Goal: Check status: Check status

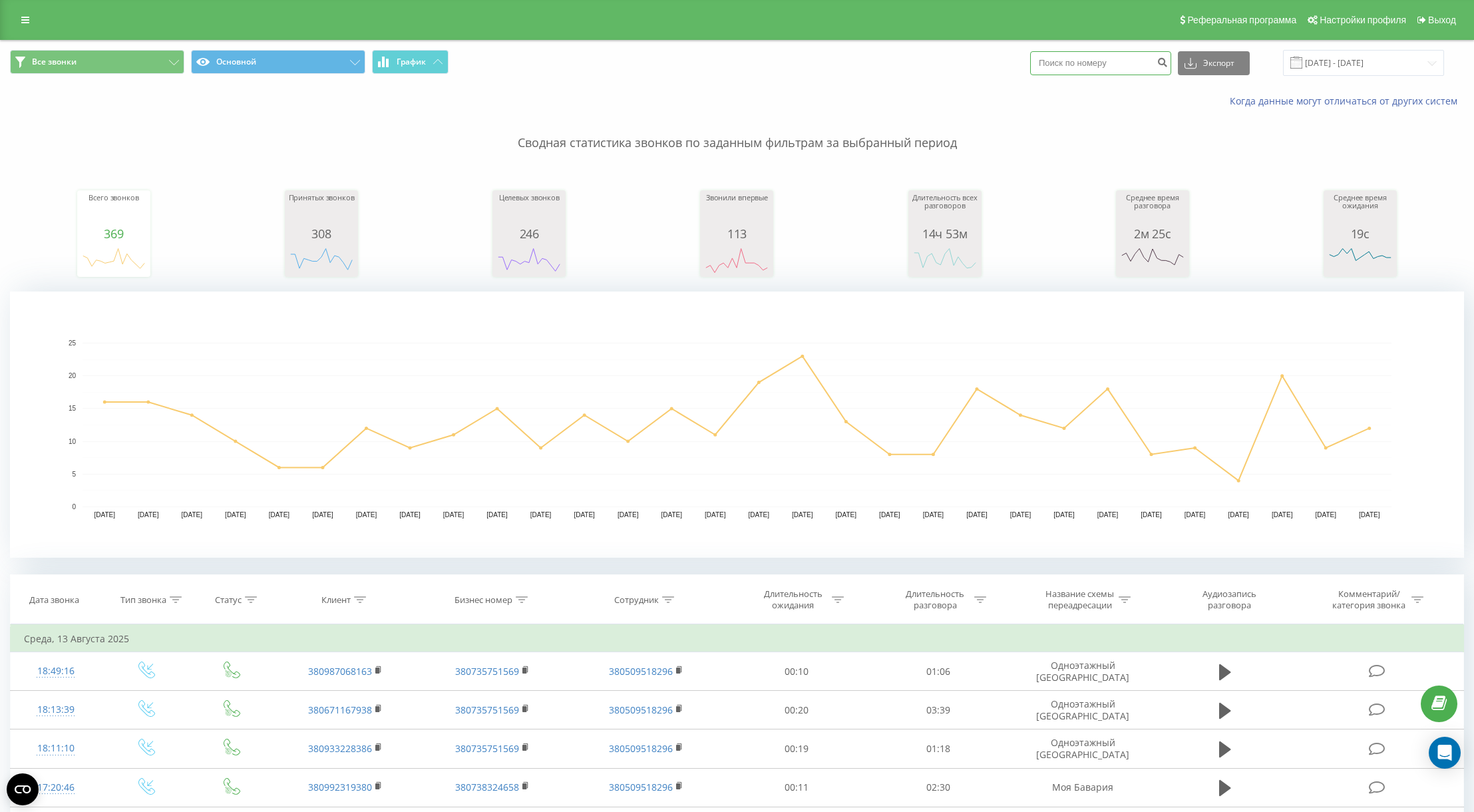
click at [1107, 71] on input at bounding box center [1101, 63] width 141 height 24
click at [1107, 70] on input at bounding box center [1101, 63] width 141 height 24
click at [1107, 69] on input at bounding box center [1101, 63] width 141 height 24
type input "4985508"
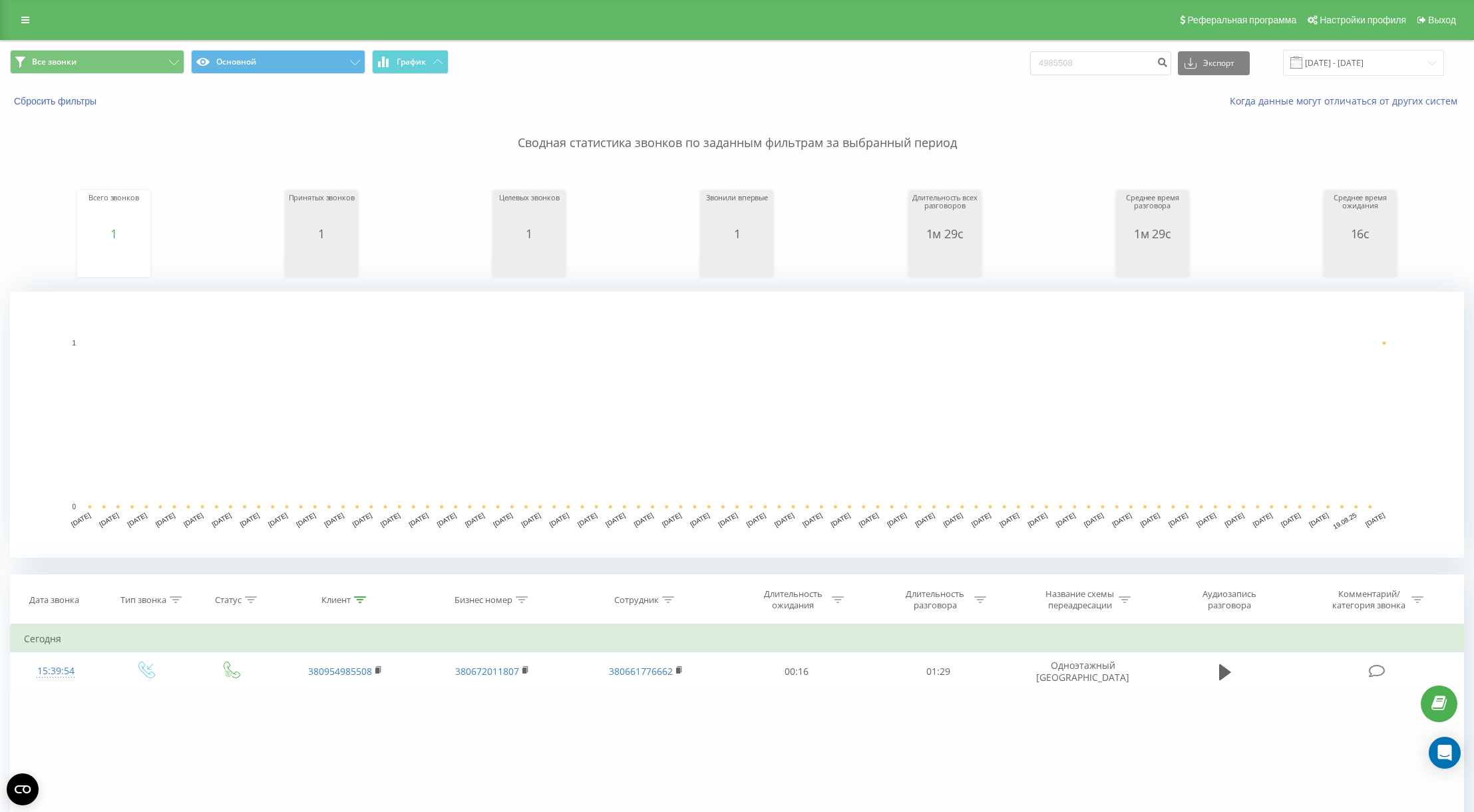
drag, startPoint x: 823, startPoint y: 296, endPoint x: 798, endPoint y: 281, distance: 29.2
click at [823, 296] on rect "A chart." at bounding box center [737, 424] width 1455 height 267
